Goal: Check status: Check status

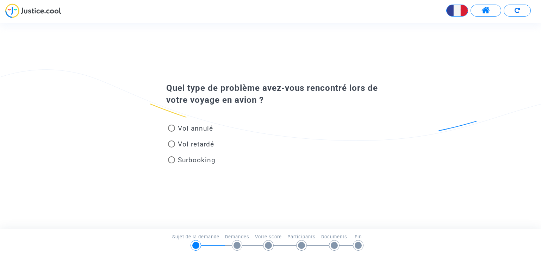
click at [487, 10] on span at bounding box center [486, 10] width 9 height 9
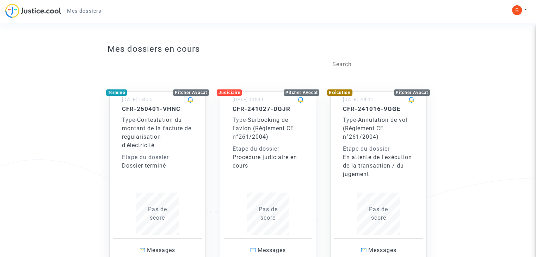
click at [361, 113] on div "CFR-241016-9GGE Type - Annulation de vol (Règlement CE n°261/2004) Etape du dos…" at bounding box center [378, 141] width 71 height 73
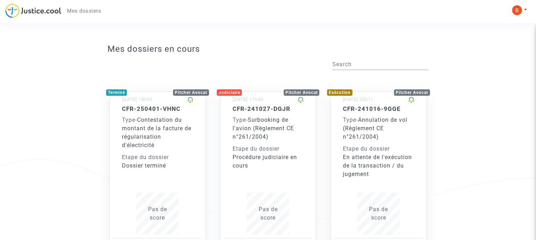
click at [248, 120] on span "Type -" at bounding box center [240, 120] width 15 height 7
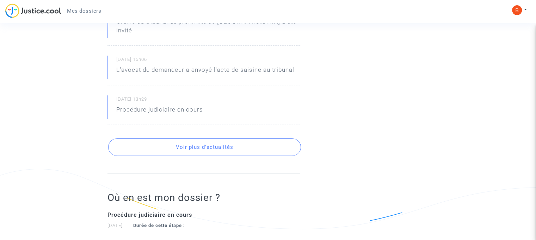
scroll to position [282, 0]
